Goal: Information Seeking & Learning: Learn about a topic

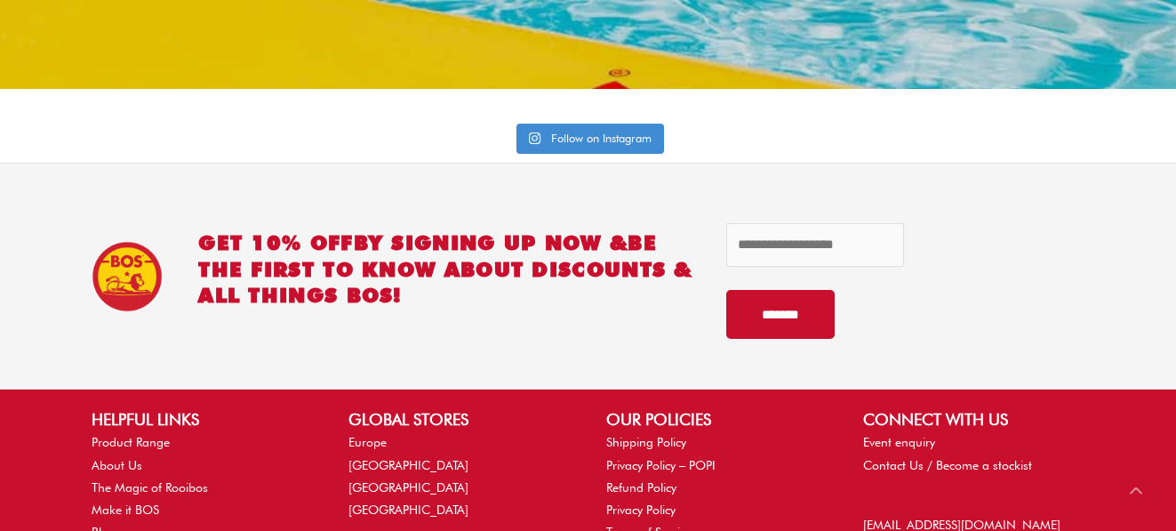
scroll to position [4991, 0]
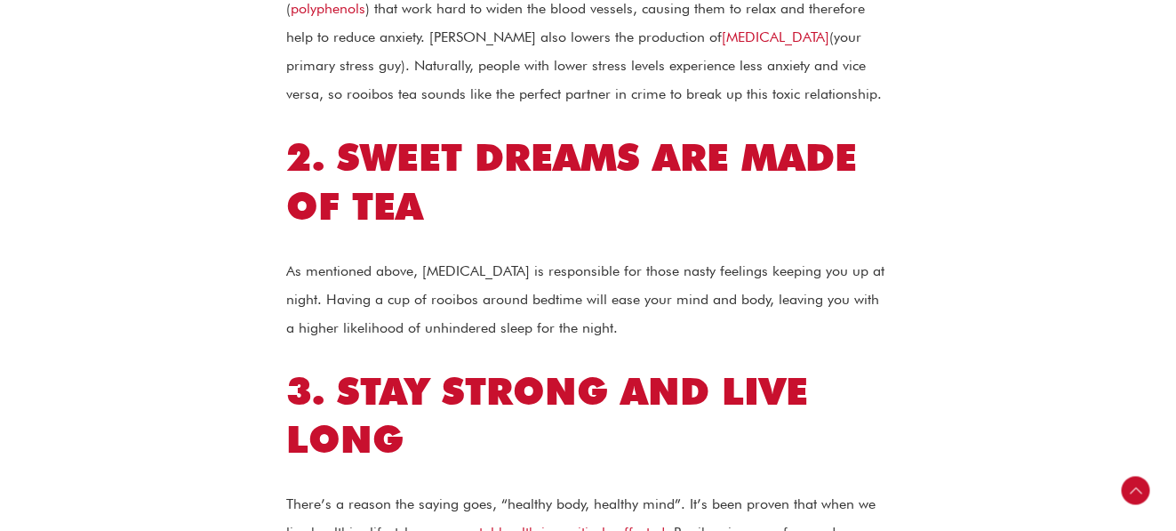
scroll to position [1173, 0]
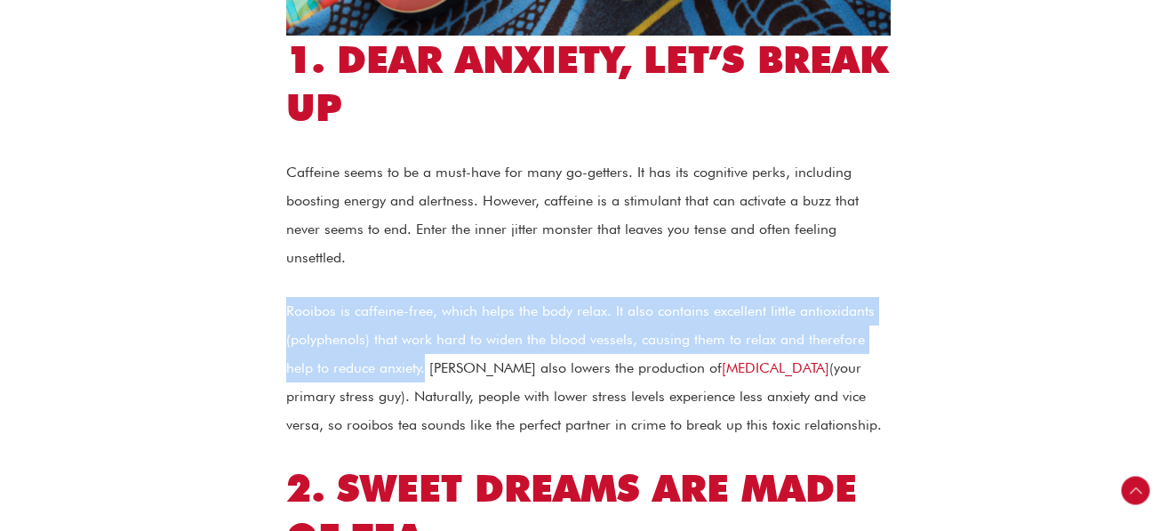
drag, startPoint x: 286, startPoint y: 286, endPoint x: 395, endPoint y: 338, distance: 120.1
click at [395, 338] on p "Rooibos is caffeine-free, which helps the body relax. It also contains excellen…" at bounding box center [588, 368] width 604 height 142
copy p "Rooibos is caffeine-free, which helps the body relax. It also contains excellen…"
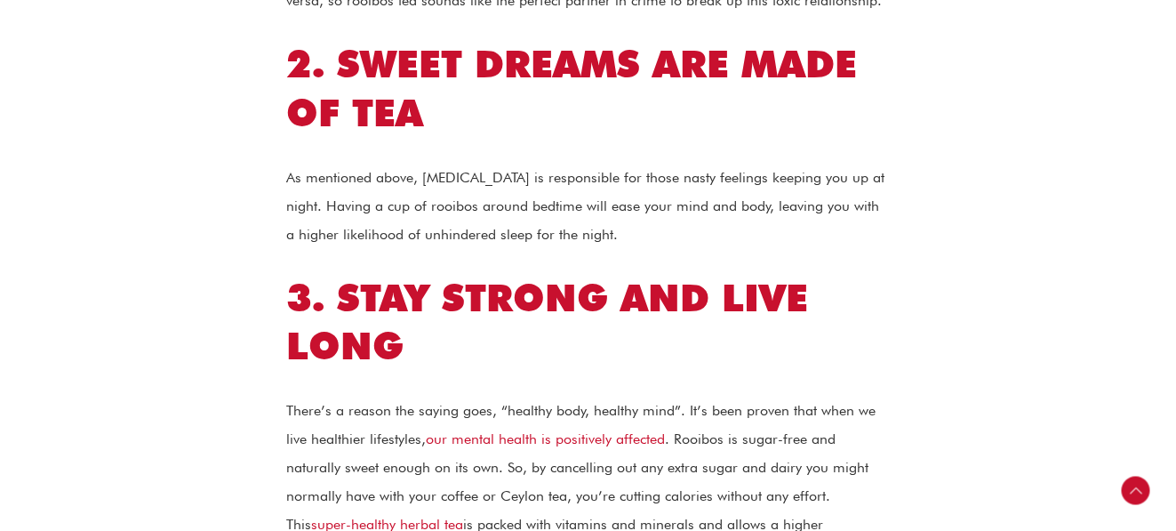
scroll to position [1600, 0]
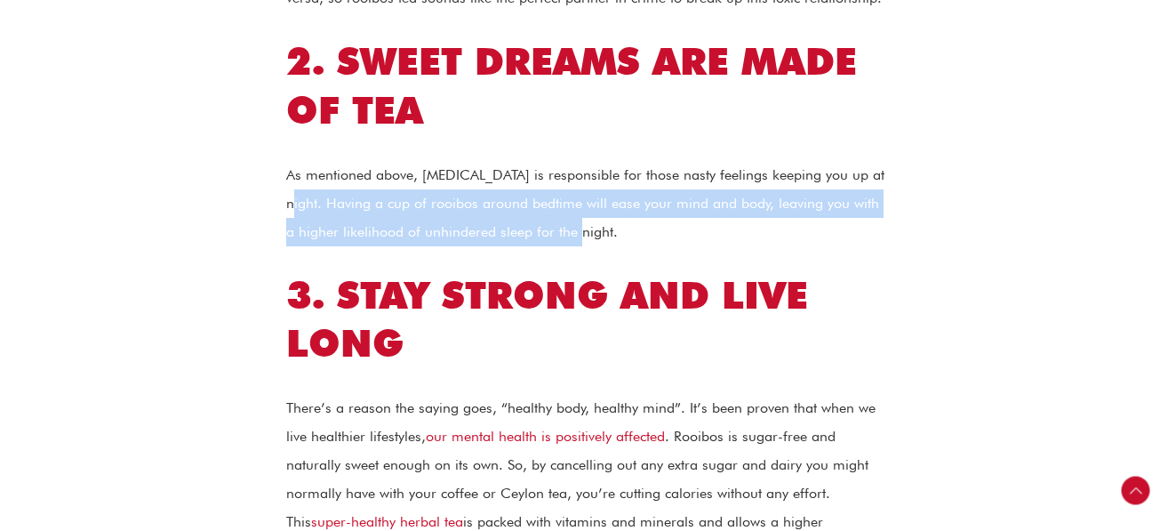
drag, startPoint x: 285, startPoint y: 175, endPoint x: 605, endPoint y: 208, distance: 321.7
click at [605, 208] on p "As mentioned above, [MEDICAL_DATA] is responsible for those nasty feelings keep…" at bounding box center [588, 203] width 604 height 85
copy p "Having a cup of rooibos around bedtime will ease your mind and body, leaving yo…"
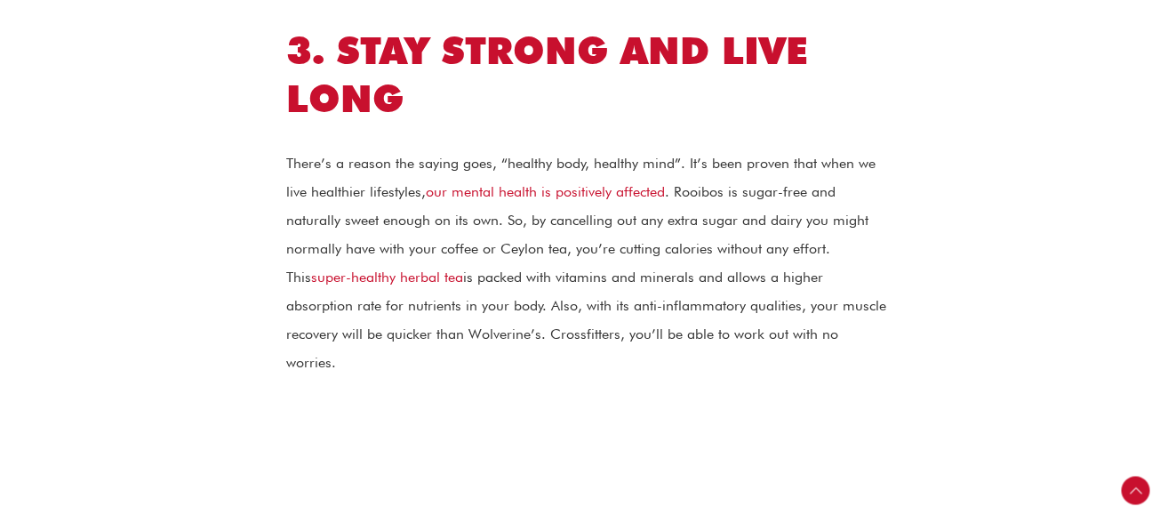
scroll to position [1849, 0]
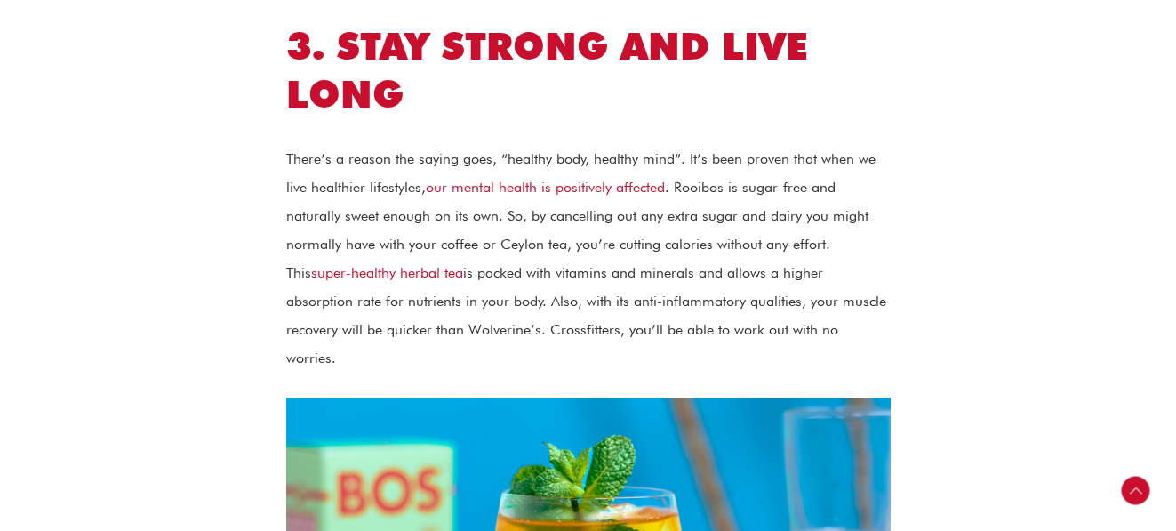
click at [674, 160] on p "There’s a reason the saying goes, “healthy body, healthy mind”. It’s been prove…" at bounding box center [588, 259] width 604 height 228
drag, startPoint x: 675, startPoint y: 158, endPoint x: 764, endPoint y: 304, distance: 170.7
click at [764, 304] on p "There’s a reason the saying goes, “healthy body, healthy mind”. It’s been prove…" at bounding box center [588, 259] width 604 height 228
copy p "Rooibos is sugar-free and naturally sweet enough on its own. So, by cancelling …"
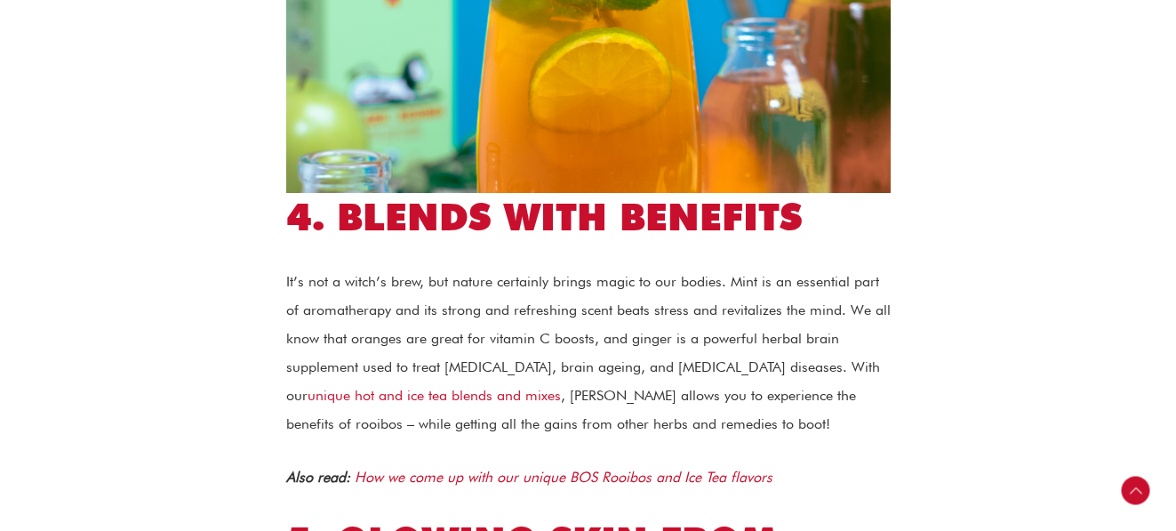
scroll to position [2418, 0]
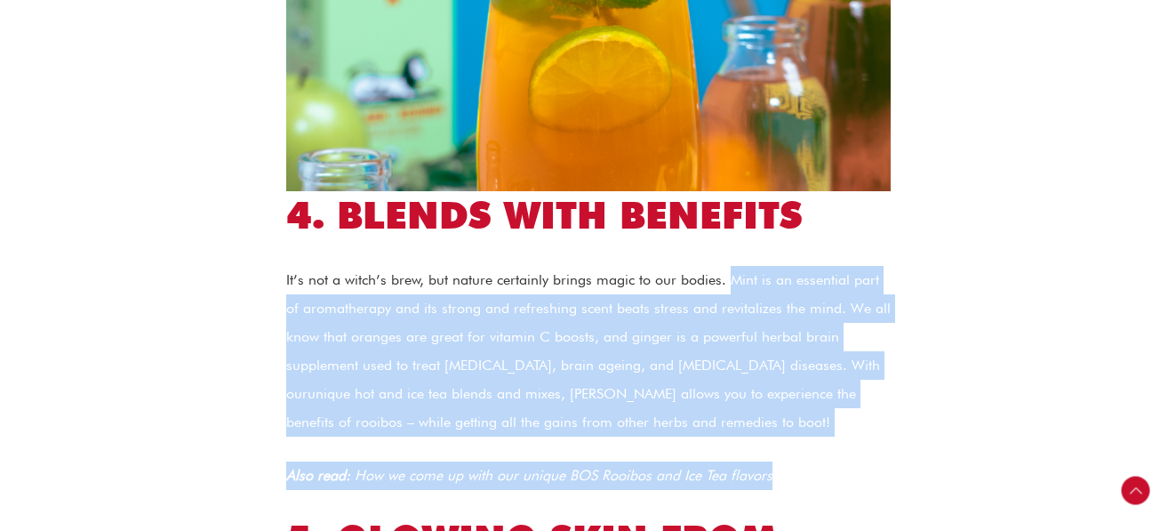
drag, startPoint x: 724, startPoint y: 225, endPoint x: 796, endPoint y: 380, distance: 171.0
click at [796, 380] on div "In a world of madness, more and more people are channelling their inner Zen to …" at bounding box center [588, 79] width 604 height 3938
click at [804, 372] on p "It’s not a witch’s brew, but nature certainly brings magic to our bodies. Mint …" at bounding box center [588, 351] width 604 height 171
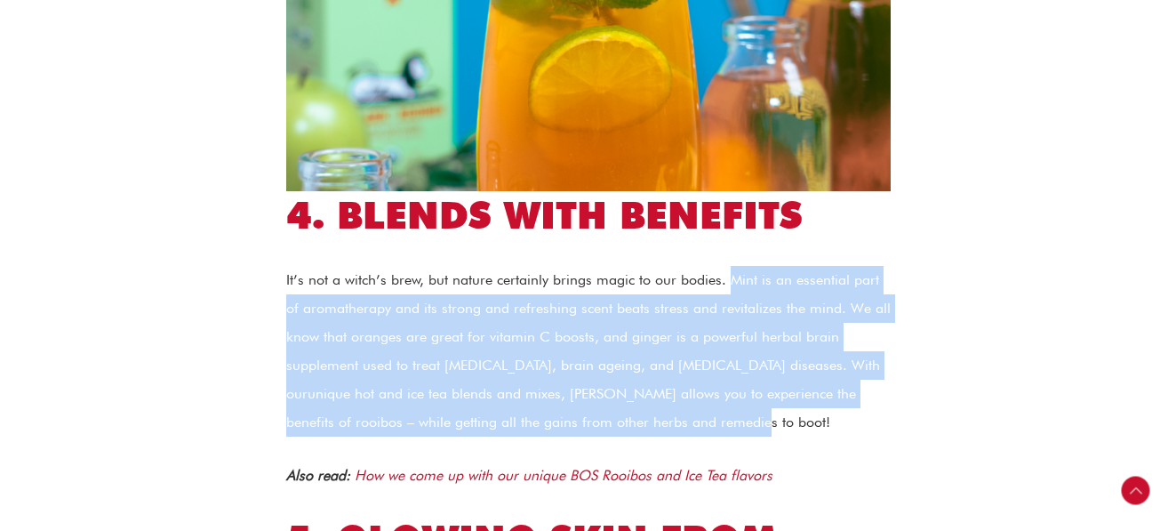
drag, startPoint x: 725, startPoint y: 221, endPoint x: 811, endPoint y: 376, distance: 176.6
click at [811, 376] on p "It’s not a witch’s brew, but nature certainly brings magic to our bodies. Mint …" at bounding box center [588, 351] width 604 height 171
copy p "Mint is an essential part of aromatherapy and its strong and refreshing scent b…"
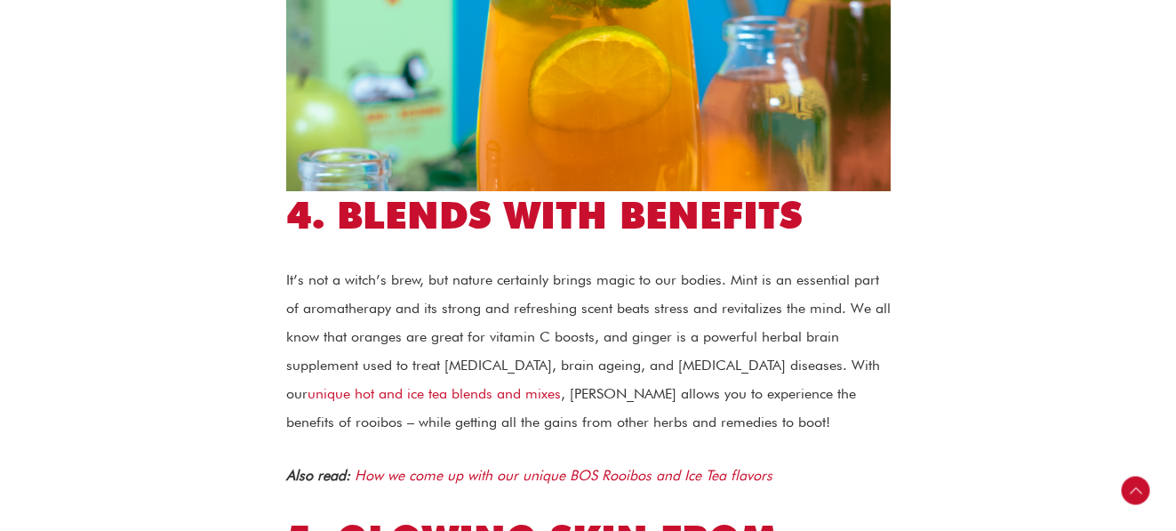
click at [889, 403] on div "In a world of madness, more and more people are channelling their inner Zen to …" at bounding box center [588, 79] width 604 height 3938
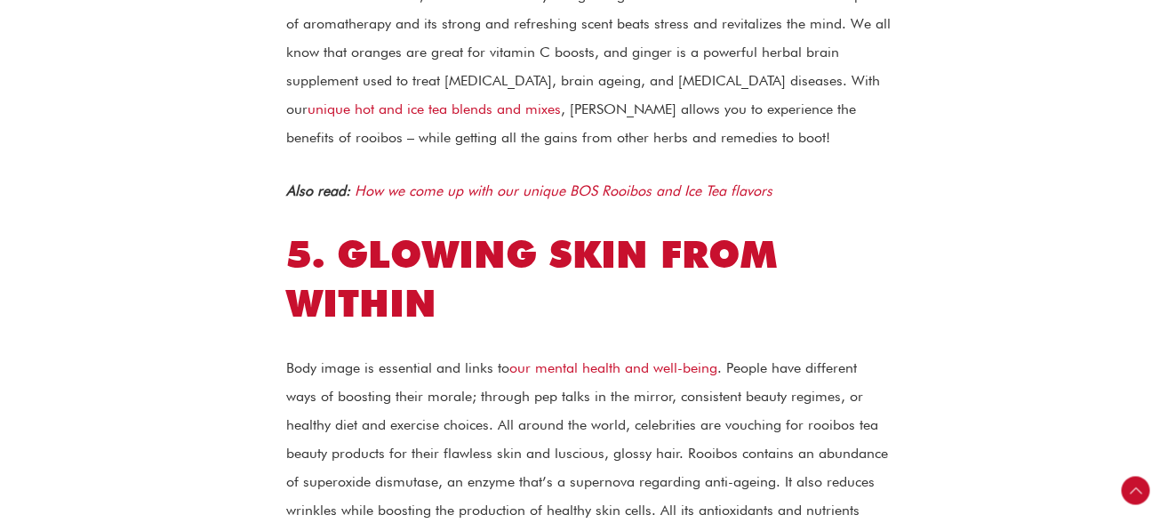
scroll to position [2738, 0]
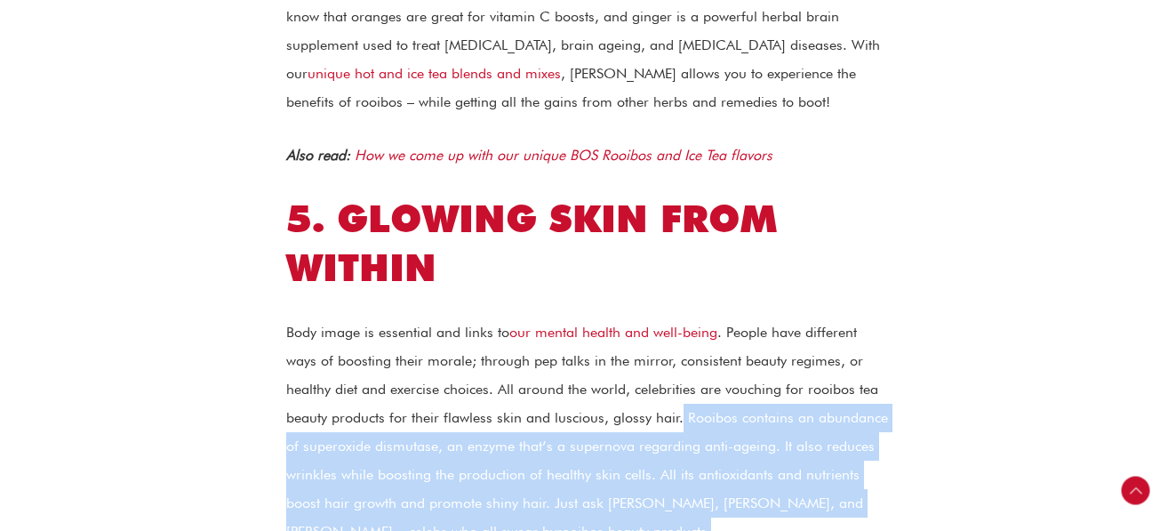
drag, startPoint x: 632, startPoint y: 358, endPoint x: 772, endPoint y: 475, distance: 182.4
click at [772, 475] on p "Body image is essential and links to our mental health and well-being . People …" at bounding box center [588, 432] width 604 height 228
copy p "Rooibos contains an abundance of superoxide dismutase, an enzyme that’s a super…"
click at [872, 372] on p "Body image is essential and links to our mental health and well-being . People …" at bounding box center [588, 432] width 604 height 228
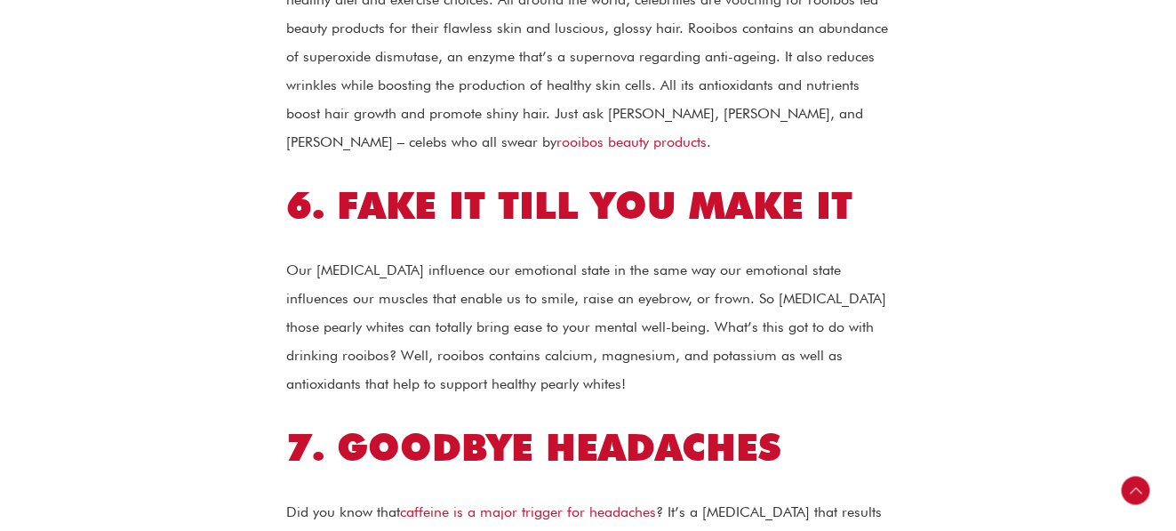
scroll to position [3129, 0]
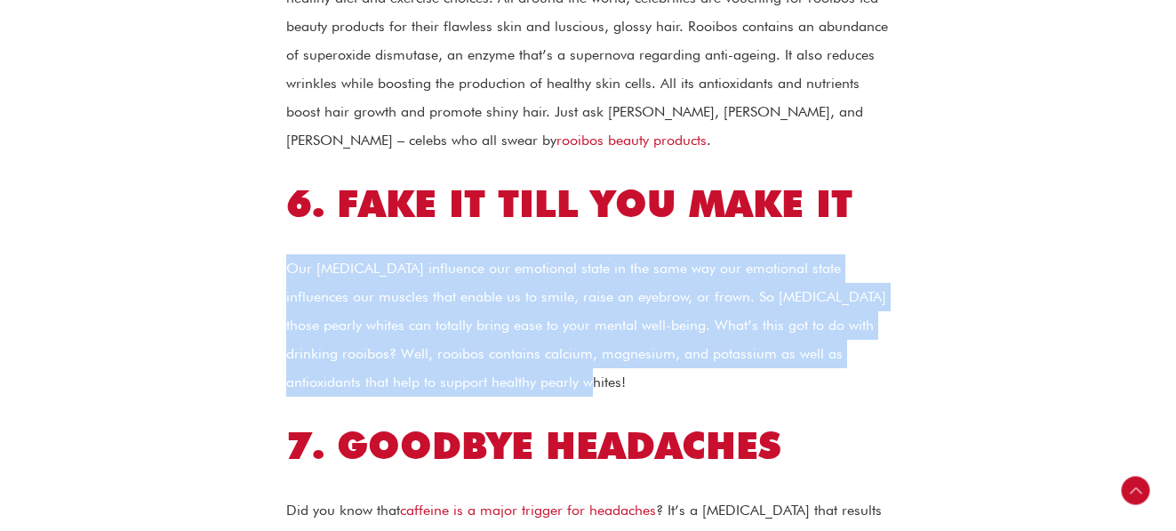
drag, startPoint x: 285, startPoint y: 211, endPoint x: 508, endPoint y: 324, distance: 250.0
click at [508, 324] on p "Our facial muscles influence our emotional state in the same way our emotional …" at bounding box center [588, 325] width 604 height 142
copy p "Our facial muscles influence our emotional state in the same way our emotional …"
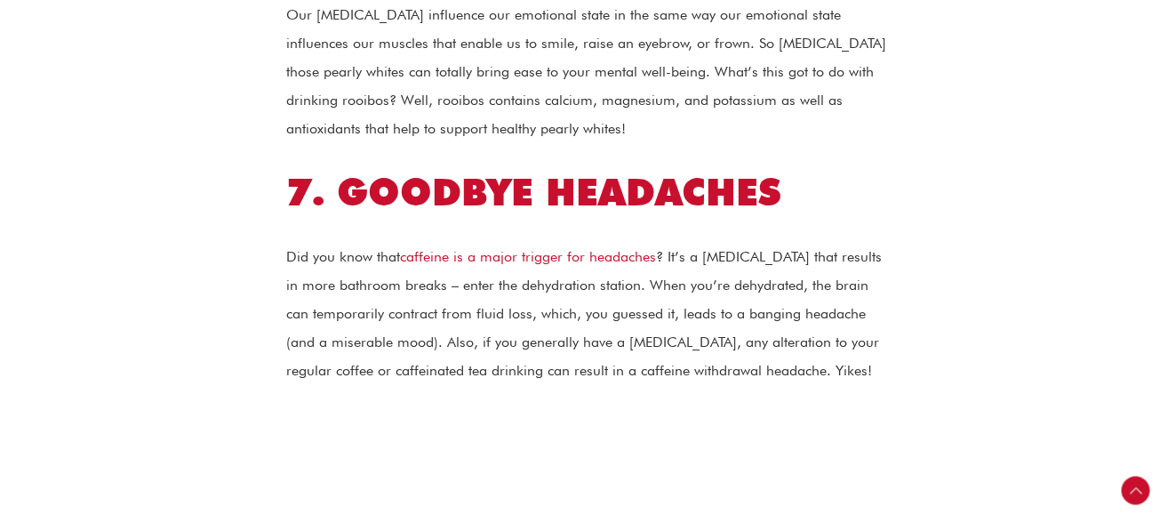
scroll to position [3413, 0]
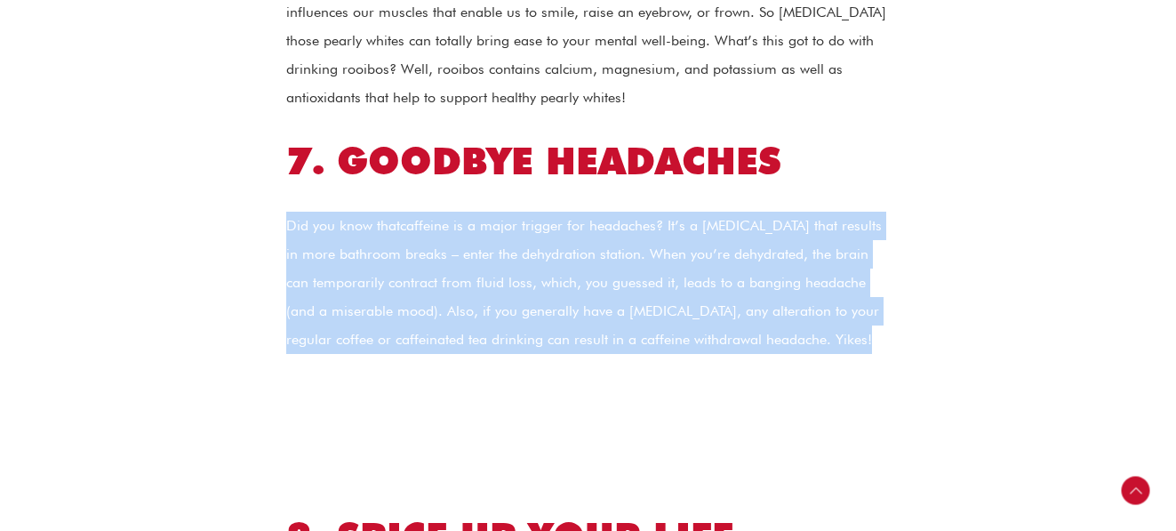
drag, startPoint x: 285, startPoint y: 166, endPoint x: 855, endPoint y: 304, distance: 586.2
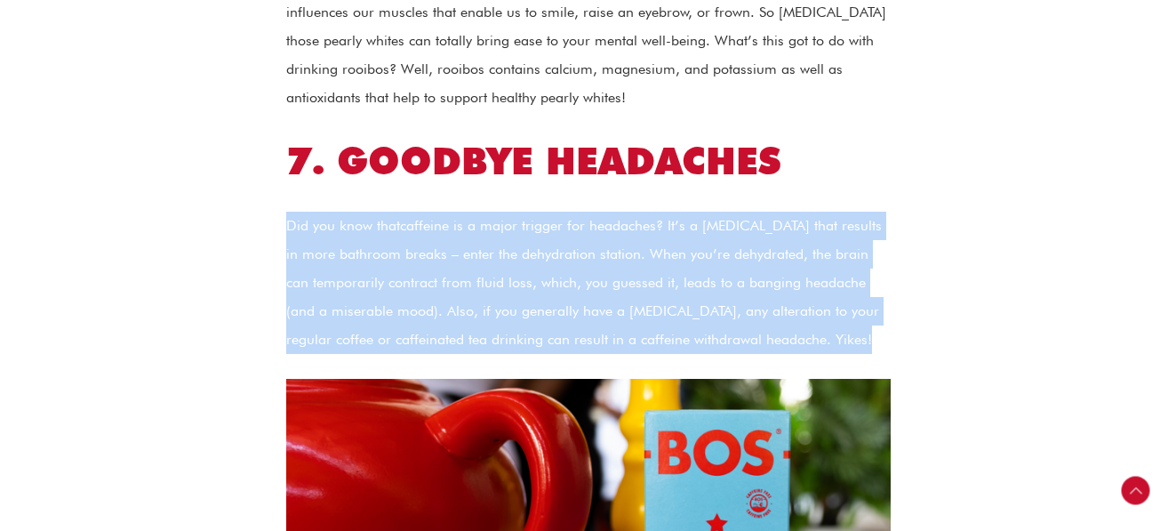
copy div "Did you know that caffeine is a major trigger for headaches ? It’s a diuretic t…"
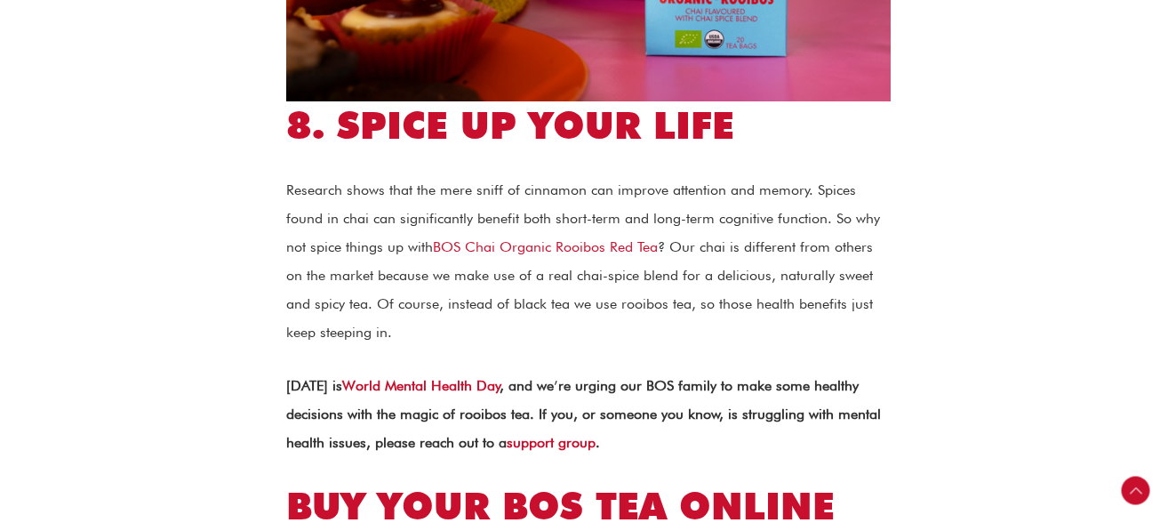
scroll to position [4089, 0]
